Goal: Task Accomplishment & Management: Manage account settings

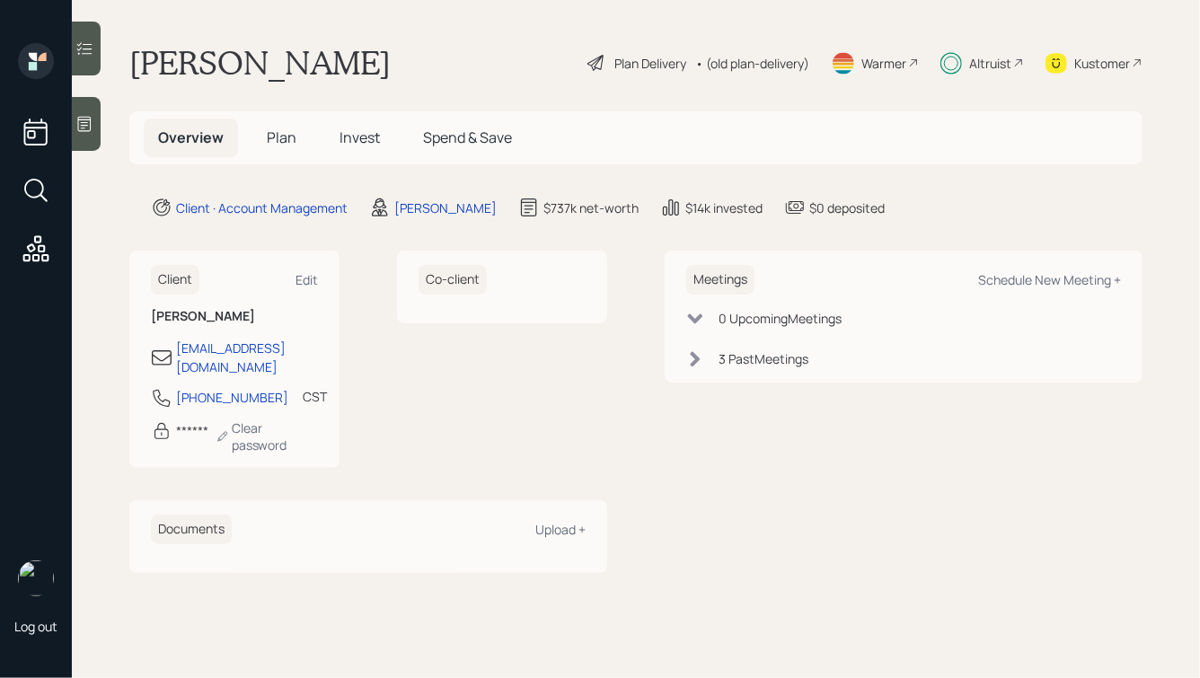
drag, startPoint x: 992, startPoint y: 229, endPoint x: 331, endPoint y: 56, distance: 682.6
click at [331, 56] on main "Liliane Ratolistka Plan Delivery • (old plan-delivery) Warmer Altruist Kustomer…" at bounding box center [636, 339] width 1128 height 678
click at [331, 56] on h1 "Liliane Ratolistka" at bounding box center [259, 63] width 261 height 40
click at [363, 140] on span "Invest" at bounding box center [360, 138] width 40 height 20
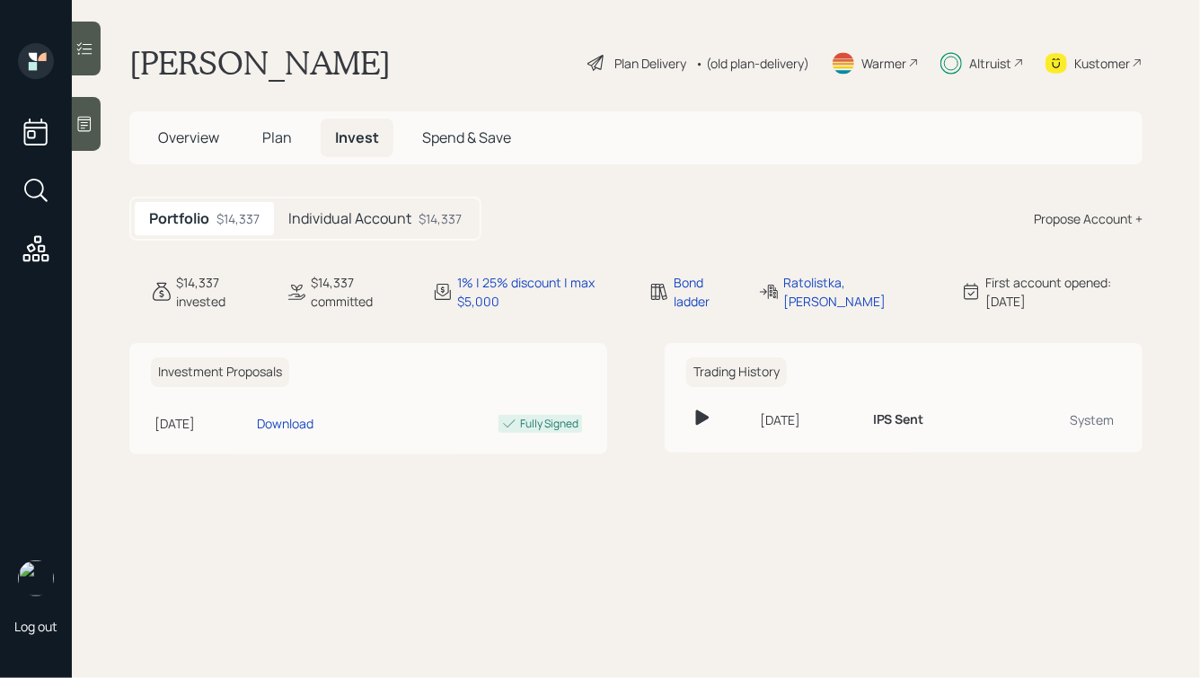
click at [572, 217] on div "Portfolio $14,337 Individual Account $14,337 Propose Account +" at bounding box center [635, 219] width 1013 height 44
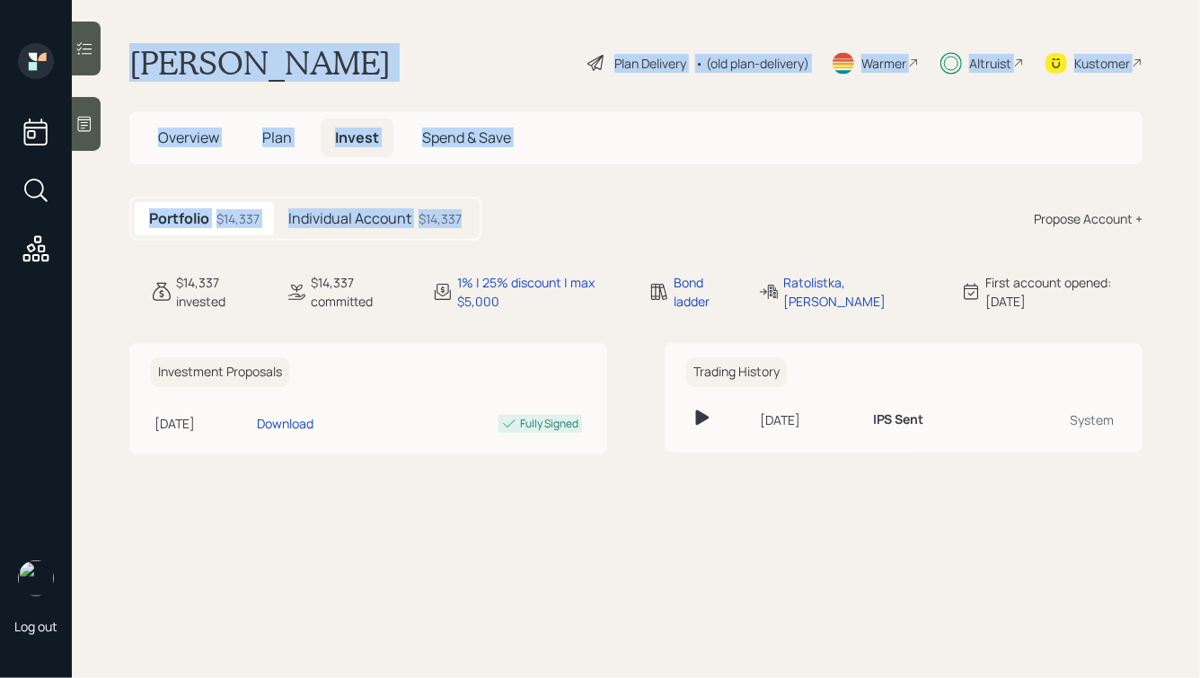
drag, startPoint x: 568, startPoint y: 230, endPoint x: 186, endPoint y: 29, distance: 431.5
click at [187, 29] on main "Liliane Ratolistka Plan Delivery • (old plan-delivery) Warmer Altruist Kustomer…" at bounding box center [636, 339] width 1128 height 678
click at [215, 80] on h1 "Liliane Ratolistka" at bounding box center [259, 63] width 261 height 40
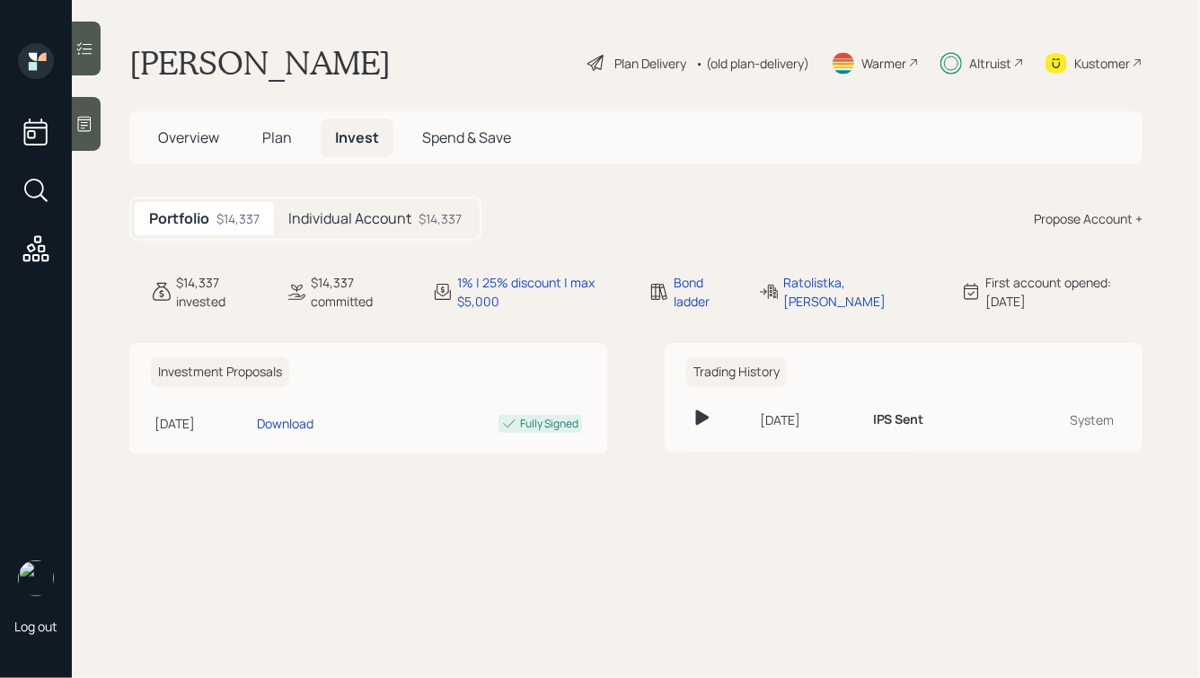
click at [181, 144] on span "Overview" at bounding box center [188, 138] width 61 height 20
